Goal: Transaction & Acquisition: Purchase product/service

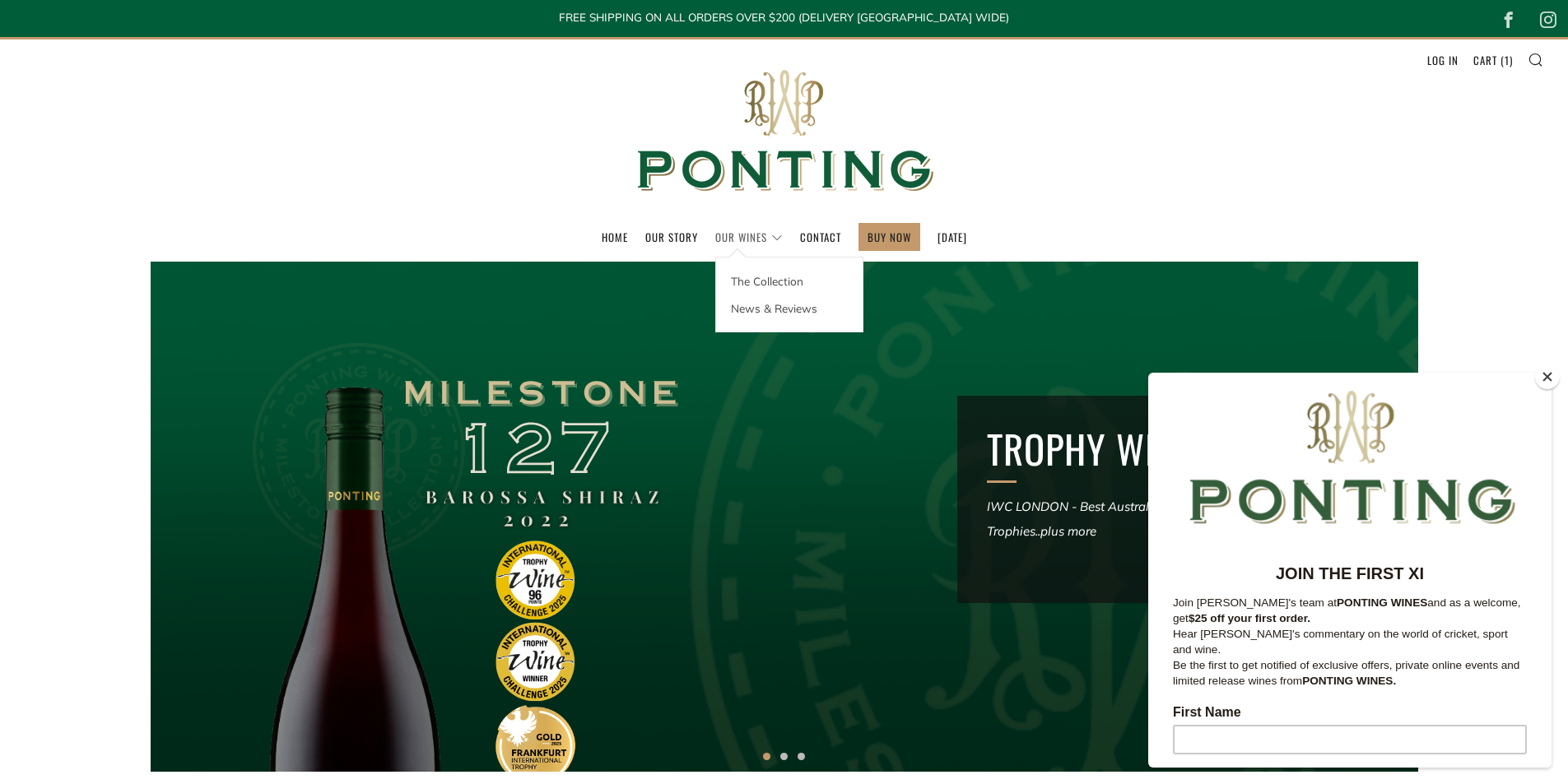
click at [716, 232] on link "Our Wines" at bounding box center [749, 236] width 68 height 26
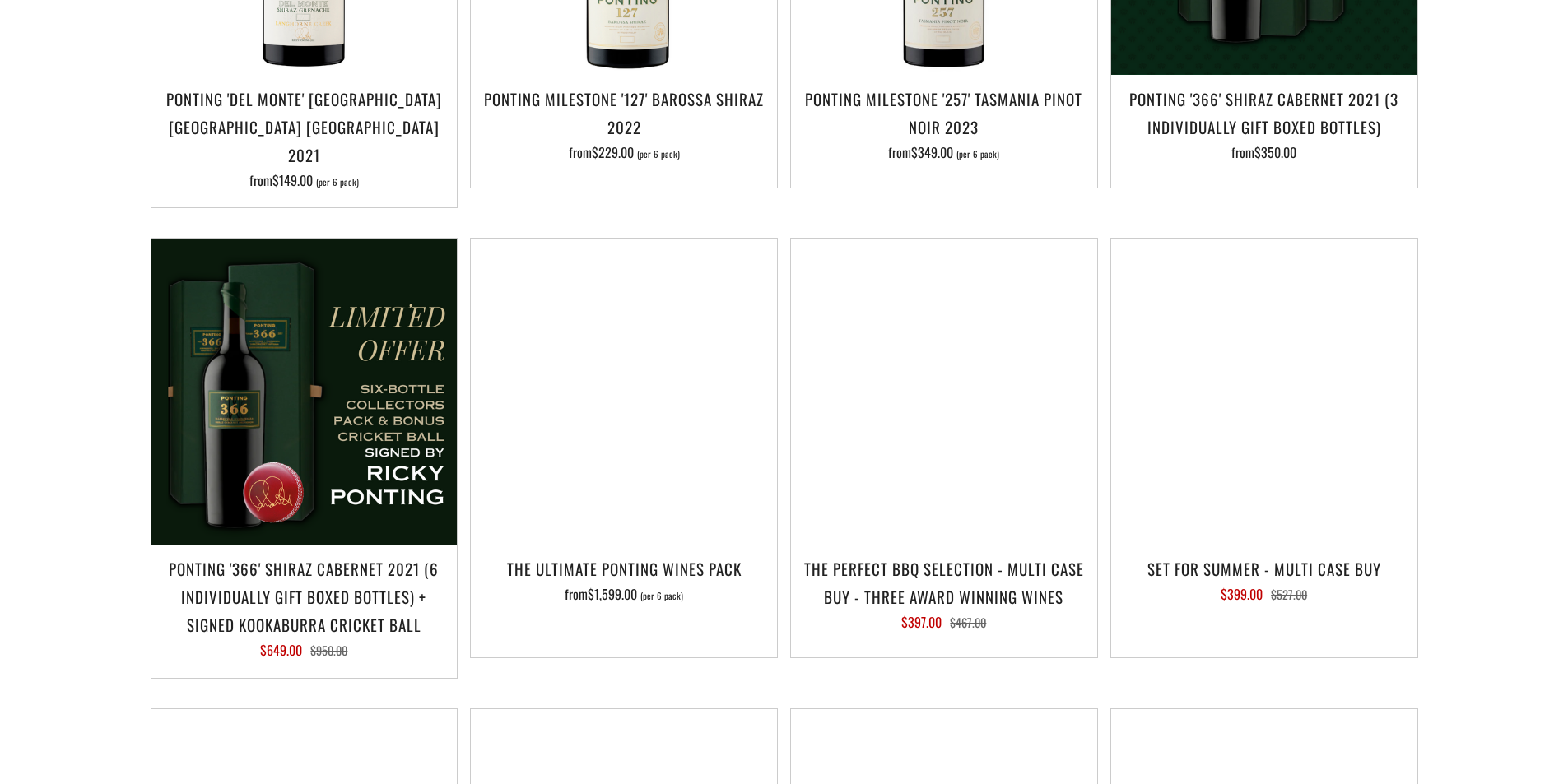
scroll to position [1728, 0]
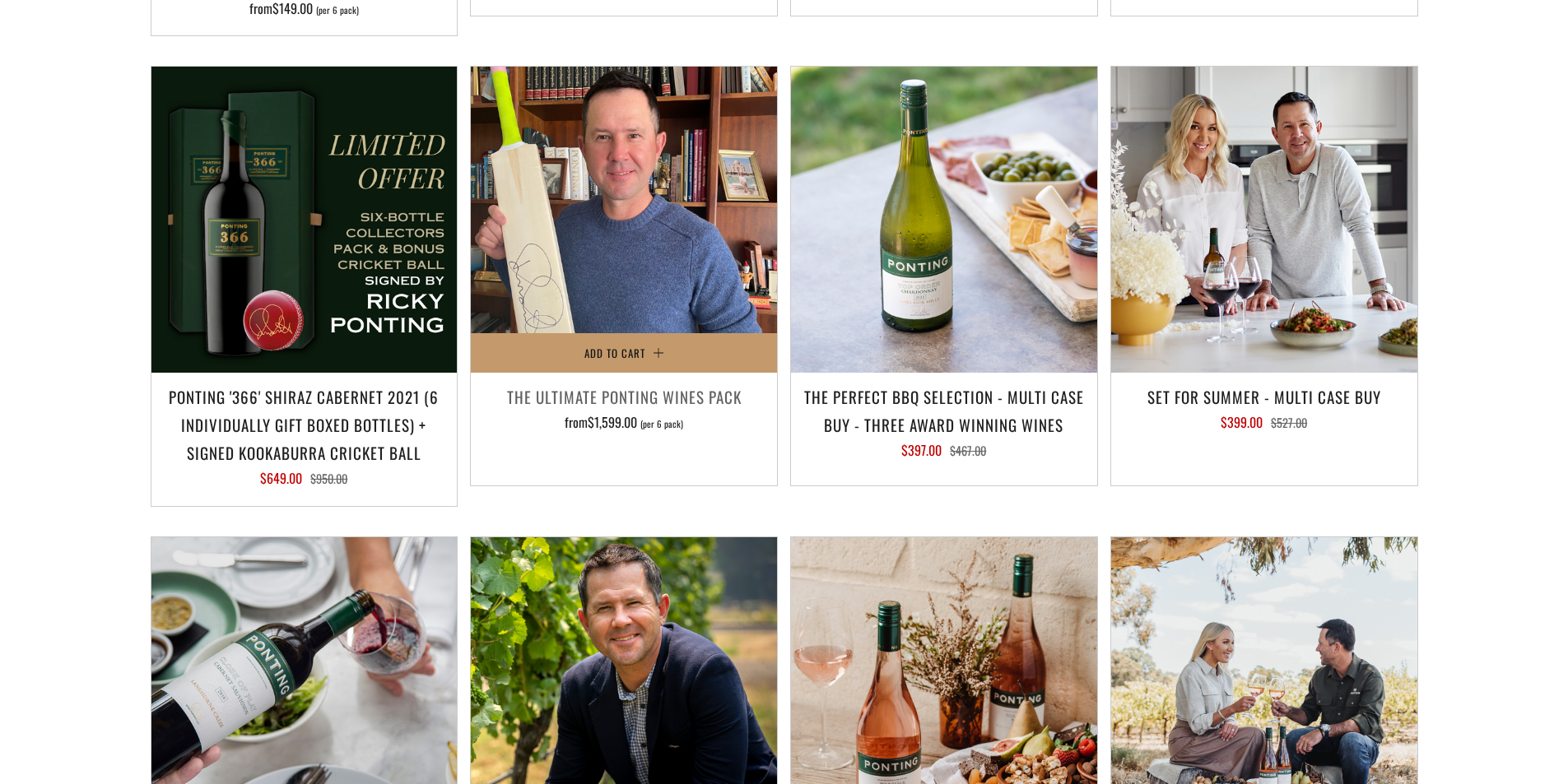
click at [705, 191] on img at bounding box center [625, 220] width 306 height 306
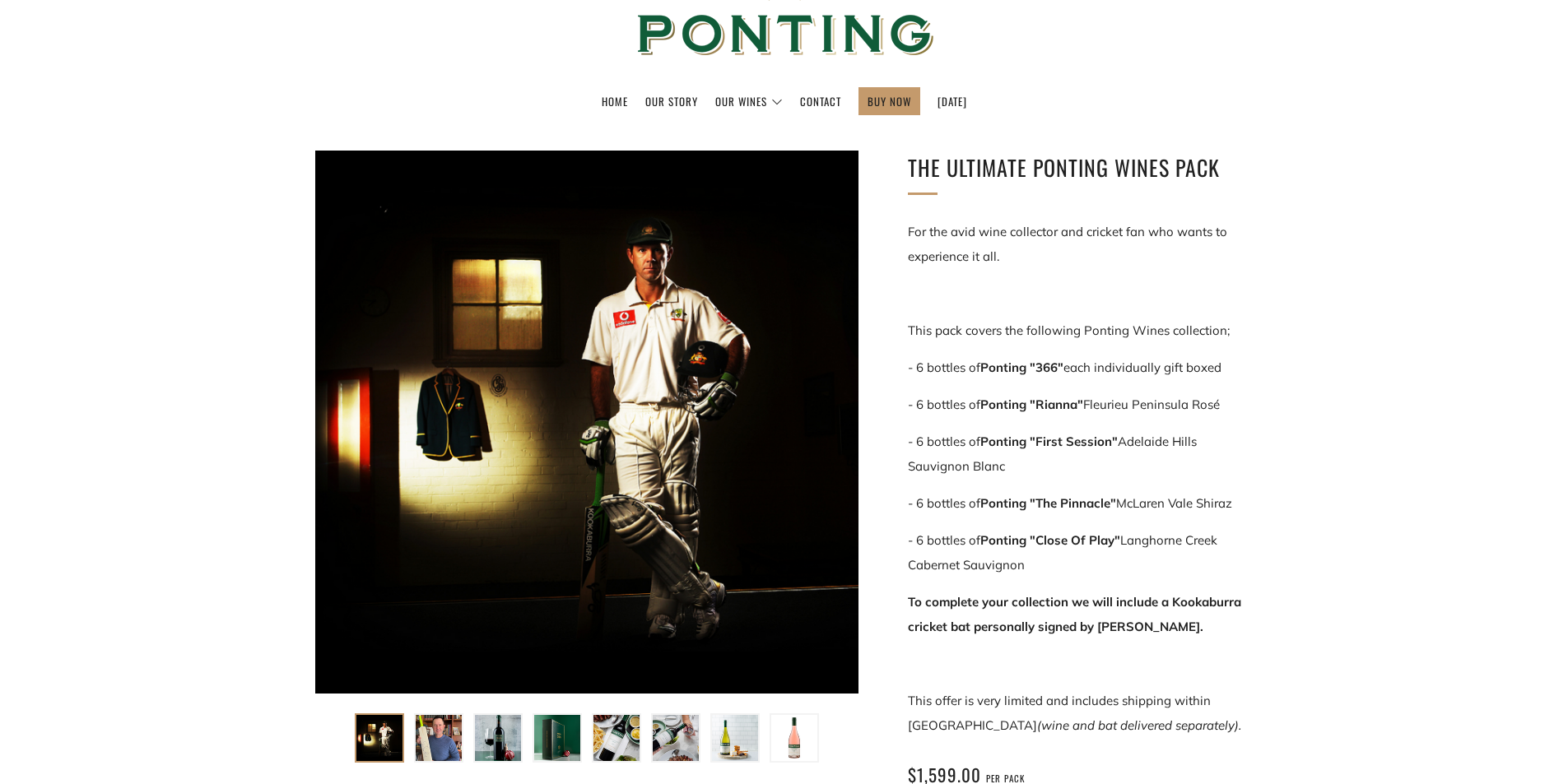
scroll to position [165, 0]
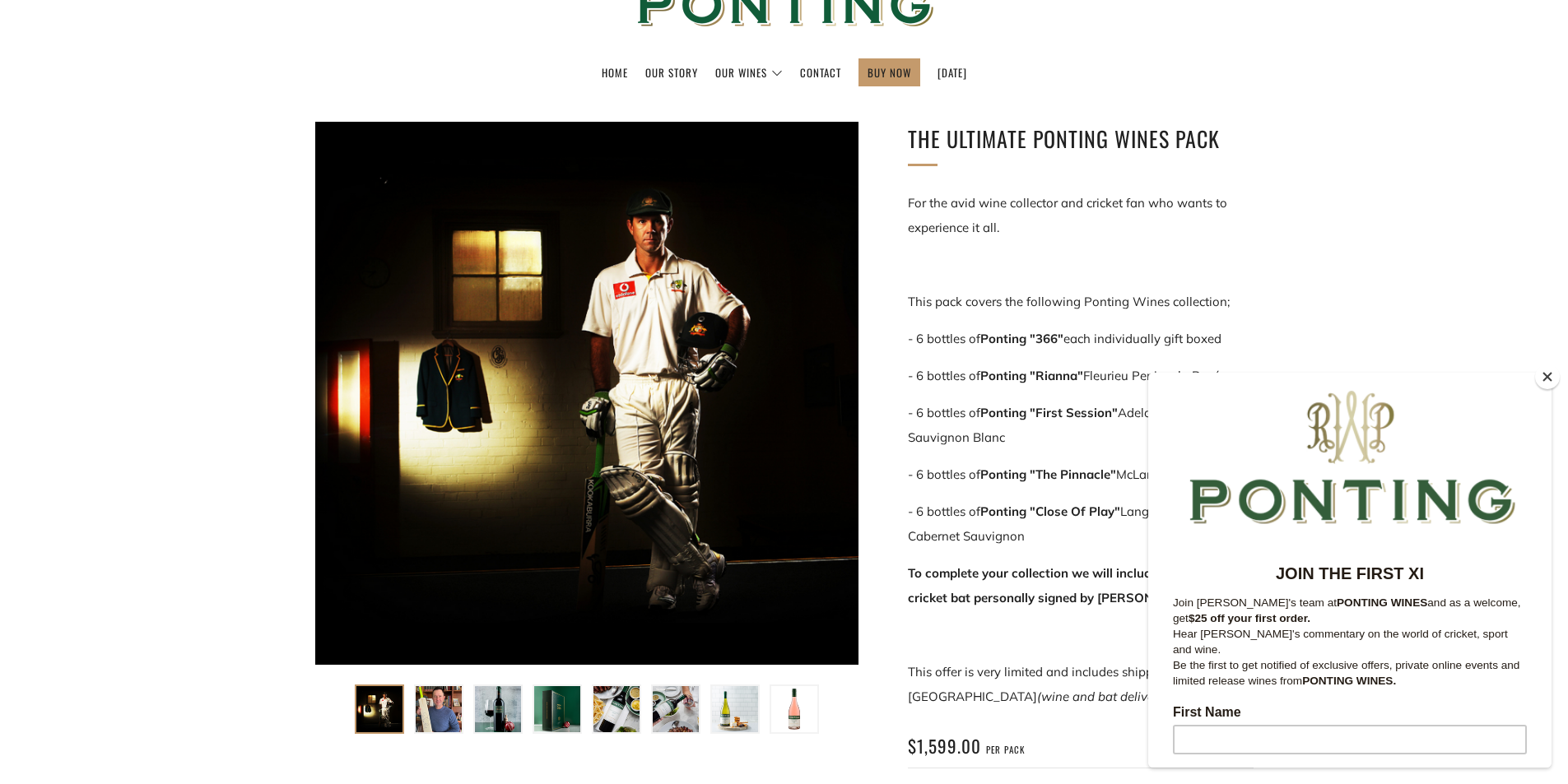
click at [1549, 379] on button "Close" at bounding box center [1548, 377] width 25 height 25
